Goal: Information Seeking & Learning: Learn about a topic

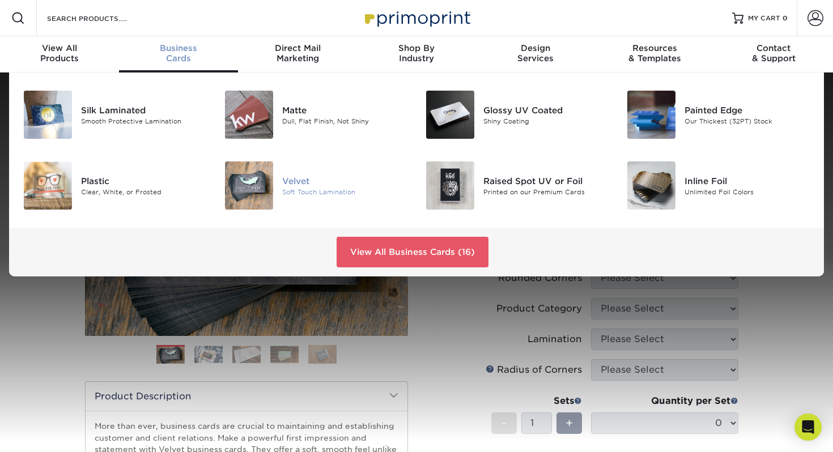
click at [260, 190] on img at bounding box center [249, 186] width 48 height 48
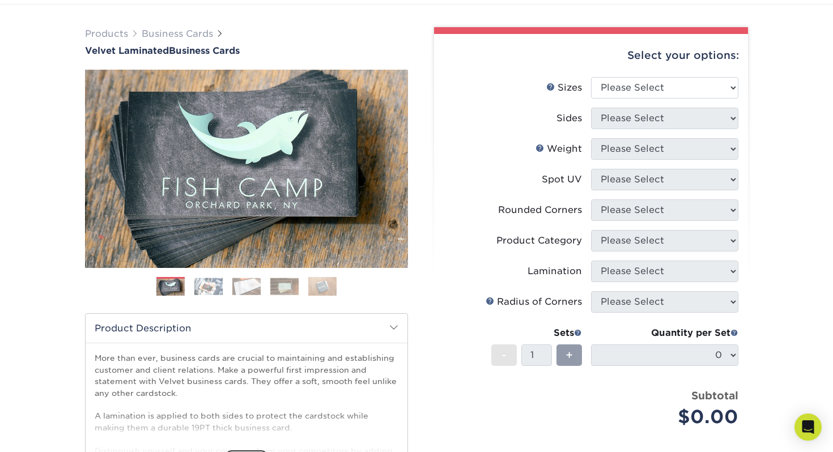
scroll to position [177, 0]
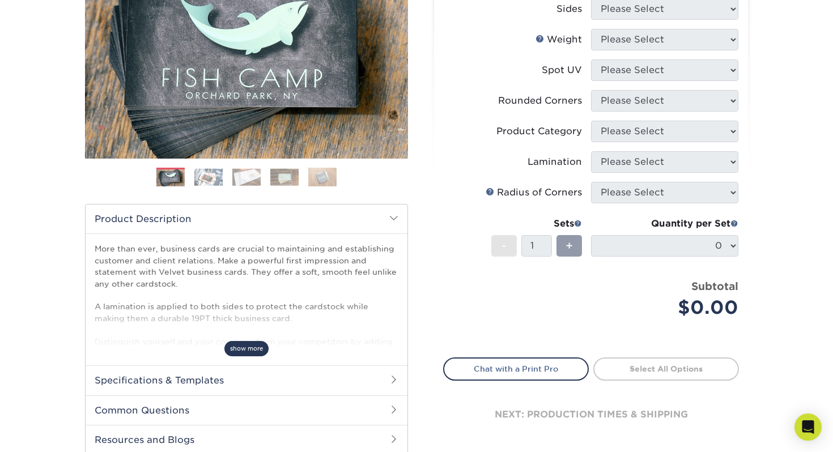
click at [237, 345] on span "show more" at bounding box center [247, 348] width 44 height 15
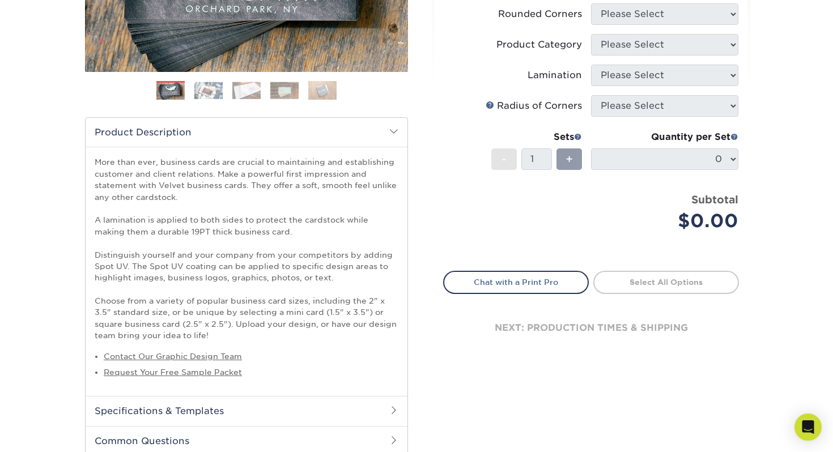
scroll to position [469, 0]
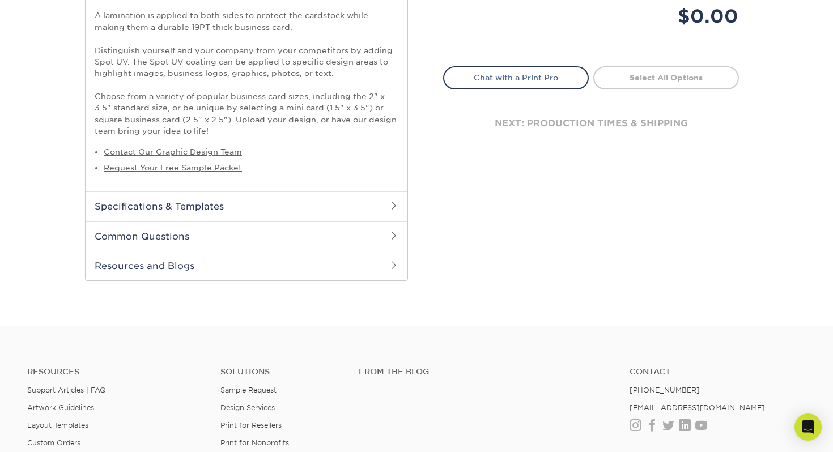
click at [391, 206] on span at bounding box center [393, 205] width 9 height 9
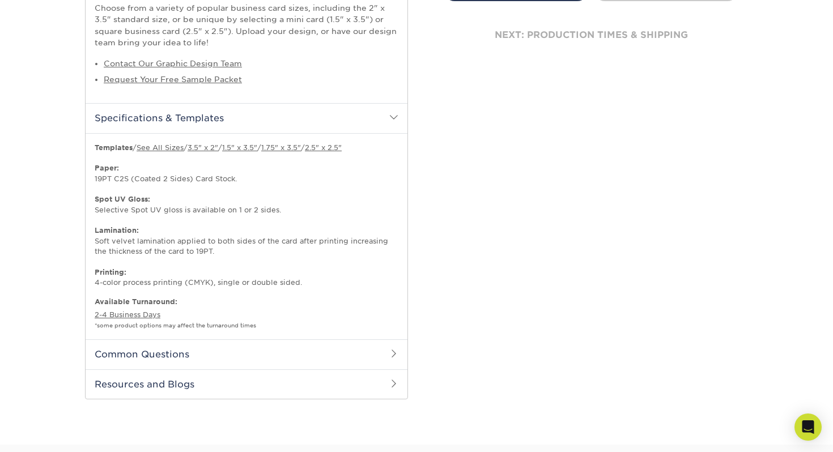
scroll to position [714, 0]
